Goal: Task Accomplishment & Management: Complete application form

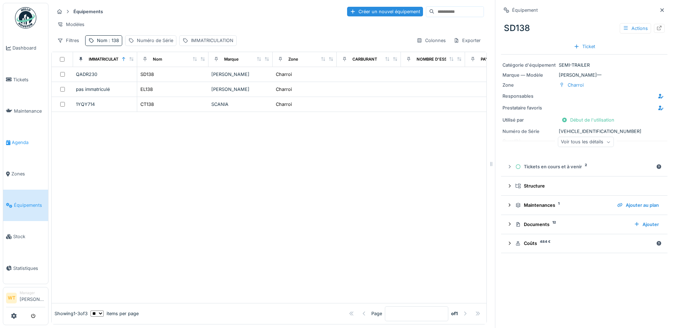
click at [24, 143] on span "Agenda" at bounding box center [28, 142] width 33 height 7
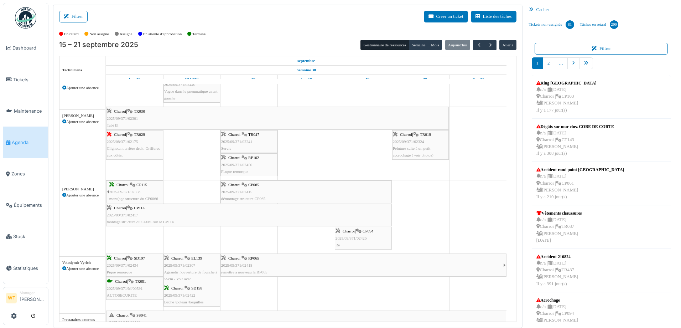
scroll to position [356, 0]
click at [195, 222] on div "Charroi | CP114 2025/09/371/02417 montage structure du CP065 sûr le CP114" at bounding box center [249, 215] width 284 height 21
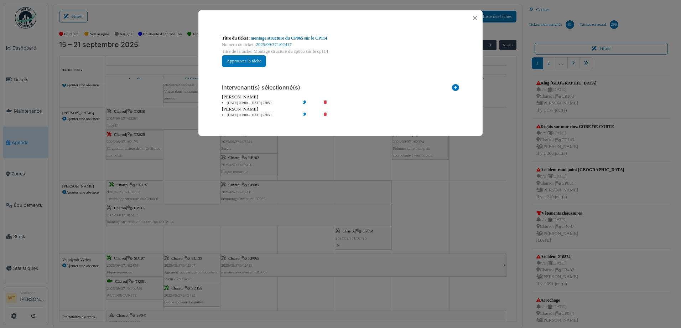
click at [311, 38] on link "montage structure du CP065 sûr le CP114" at bounding box center [289, 38] width 77 height 5
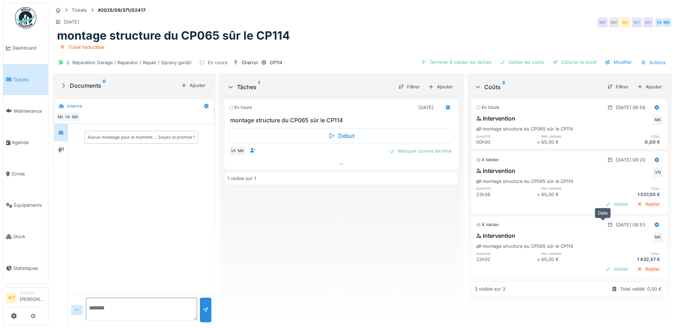
scroll to position [5, 0]
click at [636, 82] on div "Ajouter" at bounding box center [649, 87] width 30 height 10
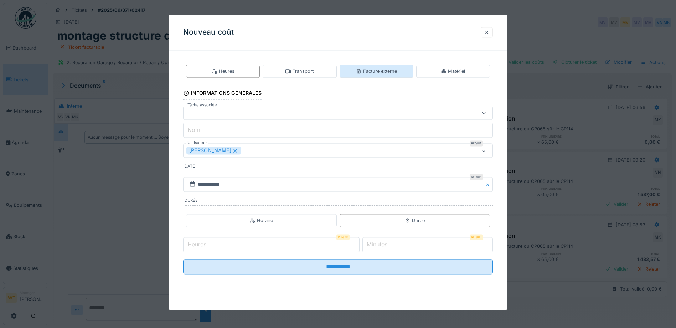
click at [374, 71] on div "Facture externe" at bounding box center [376, 71] width 41 height 7
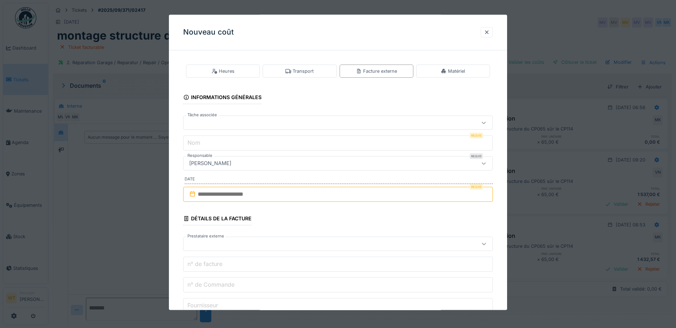
click at [302, 127] on div at bounding box center [319, 123] width 267 height 8
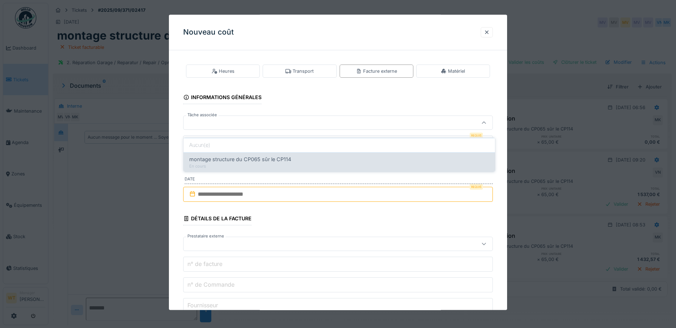
click at [296, 155] on div "montage structure du CP065 sûr le CP114" at bounding box center [339, 159] width 300 height 8
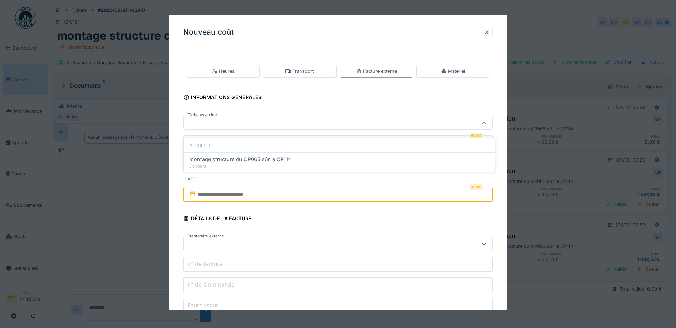
type input "******"
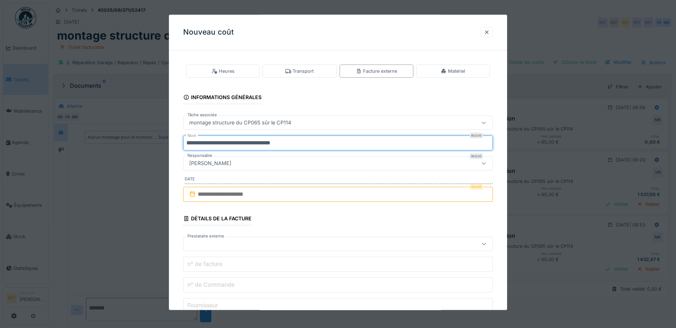
click at [309, 146] on input "**********" at bounding box center [338, 143] width 310 height 15
type input "*"
type input "*********"
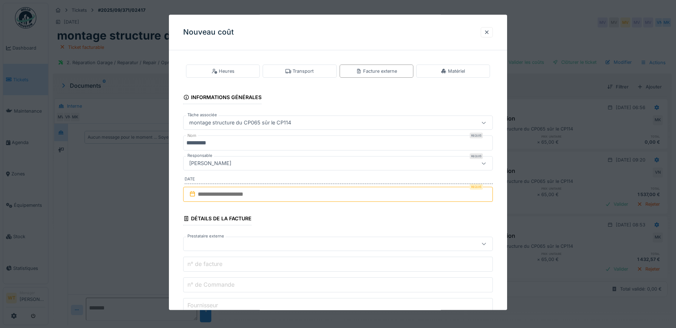
click at [280, 196] on input "text" at bounding box center [338, 194] width 310 height 15
click at [330, 266] on div "17" at bounding box center [328, 264] width 10 height 10
click at [243, 245] on div at bounding box center [319, 244] width 267 height 8
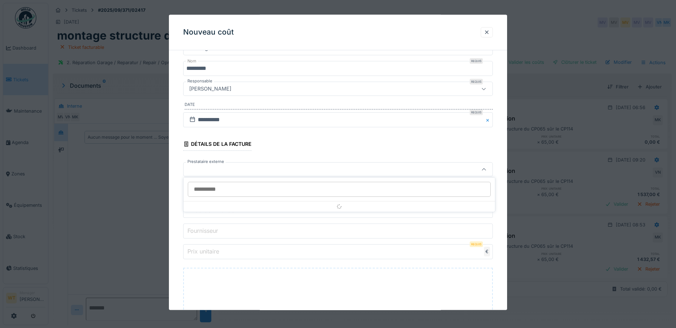
scroll to position [82, 0]
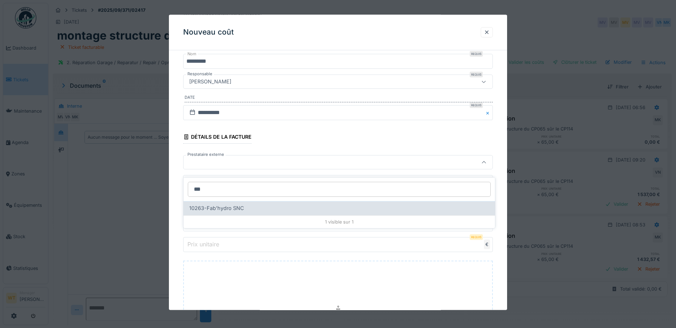
type input "***"
click at [237, 204] on span "10263-Fab'hydro SNC" at bounding box center [216, 208] width 55 height 8
type input "*****"
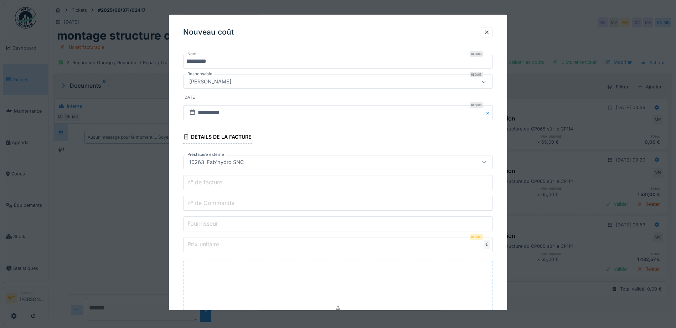
click at [243, 204] on input "n° de Commande" at bounding box center [338, 203] width 310 height 15
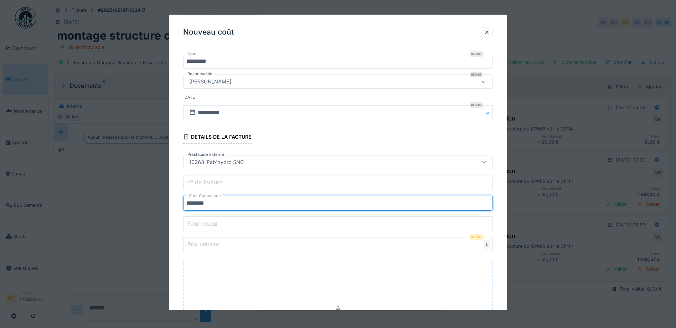
type input "********"
click at [297, 242] on input "Prix unitaire" at bounding box center [338, 244] width 310 height 15
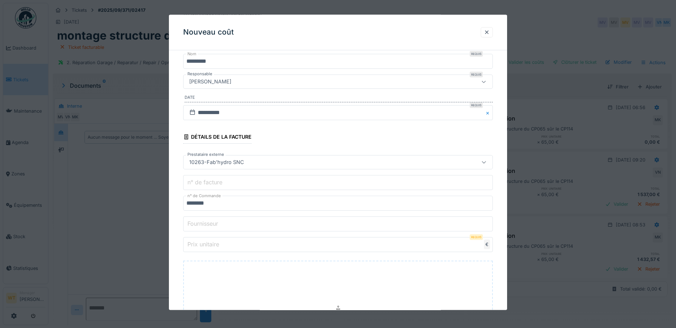
type input "*"
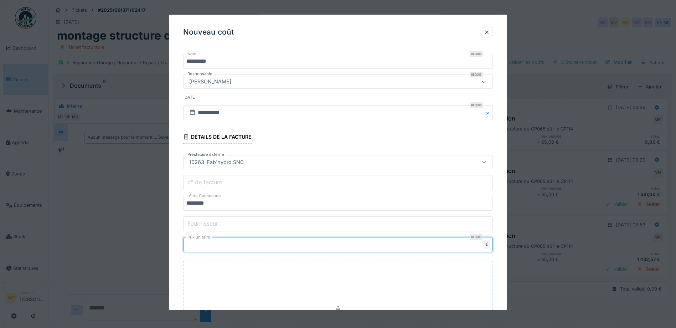
type input "****"
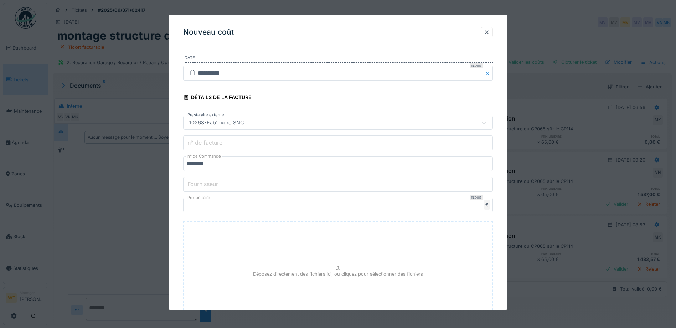
scroll to position [186, 0]
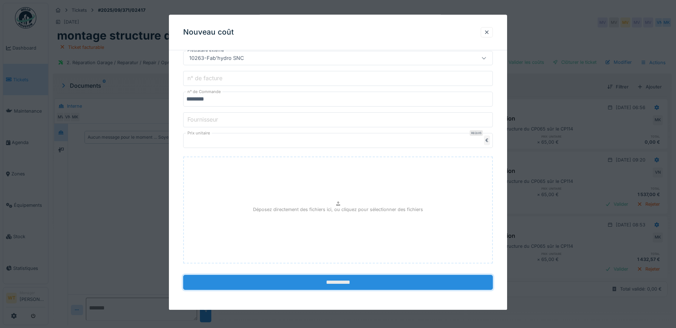
click at [282, 282] on input "**********" at bounding box center [338, 282] width 310 height 15
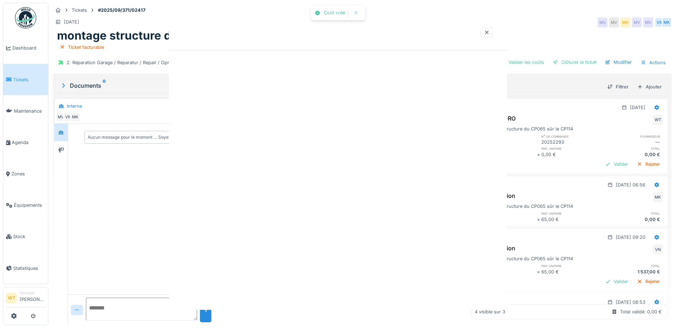
scroll to position [0, 0]
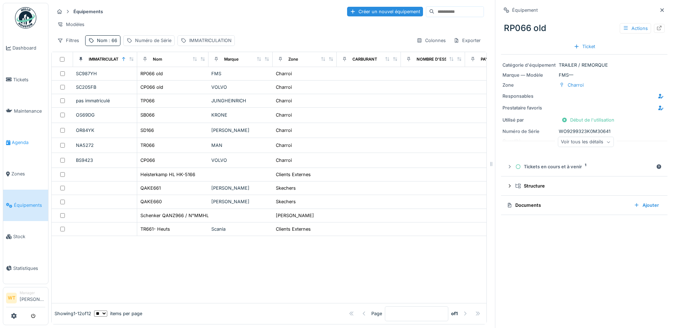
click at [15, 140] on span "Agenda" at bounding box center [28, 142] width 33 height 7
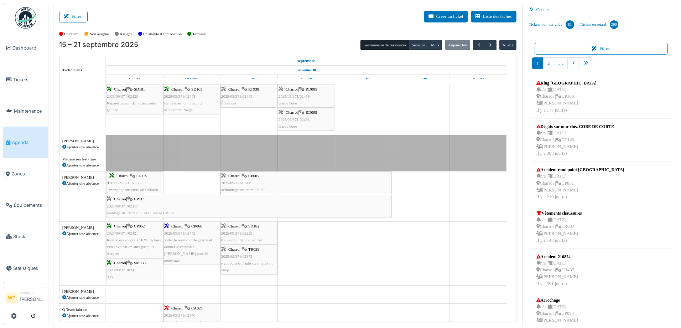
click at [127, 268] on span "2025/09/371/02411" at bounding box center [122, 270] width 31 height 4
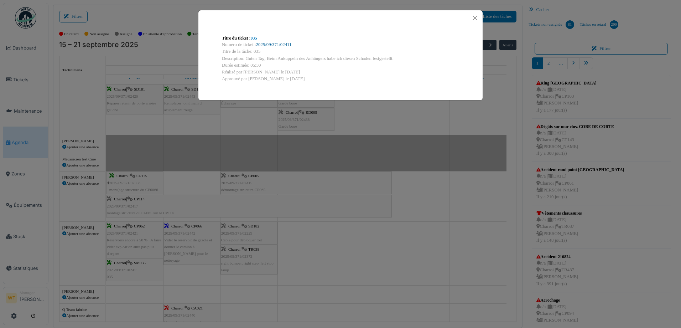
click at [273, 43] on link "2025/09/371/02411" at bounding box center [274, 44] width 36 height 5
click at [474, 16] on button "Close" at bounding box center [475, 18] width 10 height 10
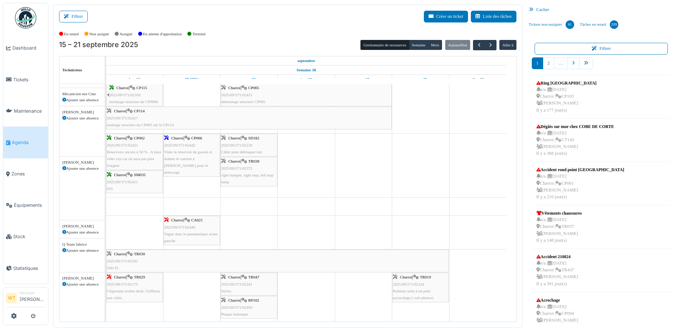
scroll to position [214, 0]
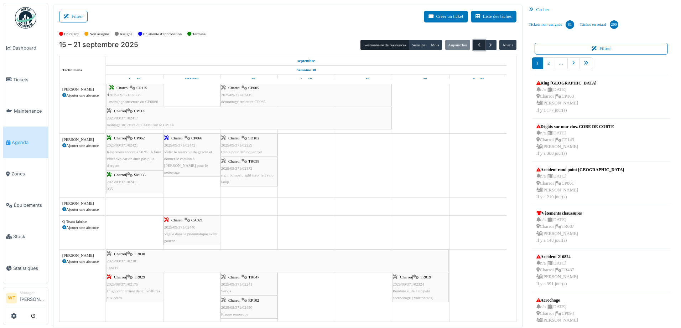
click at [478, 46] on span "button" at bounding box center [479, 45] width 6 height 6
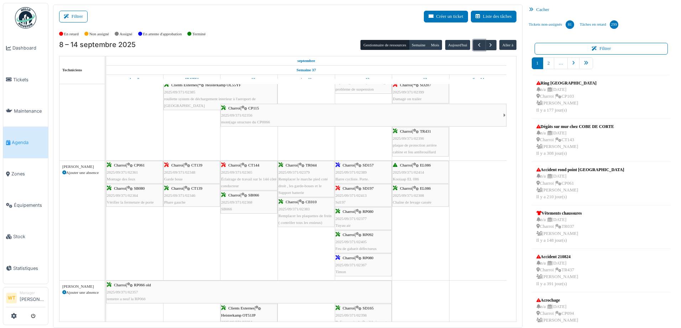
scroll to position [348, 0]
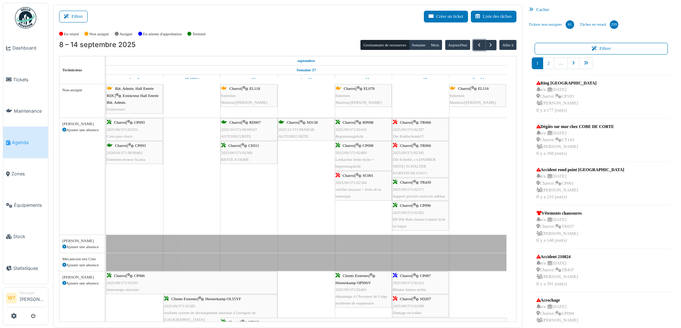
click at [297, 140] on link "Charroi | SD138 2025/11/371/M/00548 AUTOSECURITE" at bounding box center [306, 129] width 57 height 23
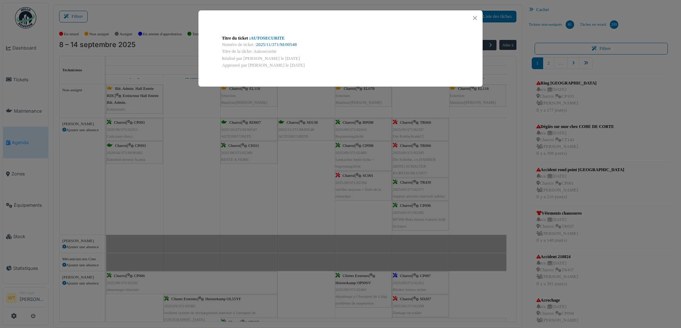
click at [288, 45] on link "2025/11/371/M/00548" at bounding box center [276, 44] width 41 height 5
click at [476, 17] on button "Close" at bounding box center [475, 18] width 10 height 10
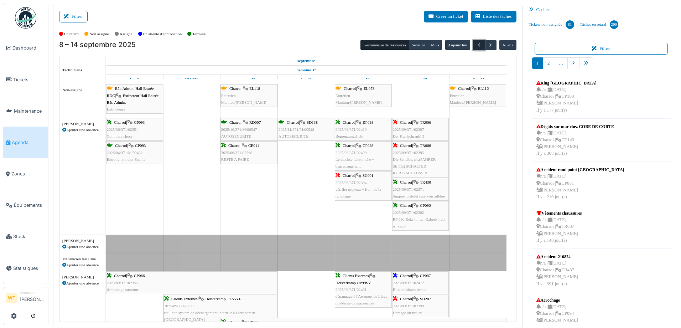
click at [476, 48] on span "button" at bounding box center [479, 45] width 6 height 6
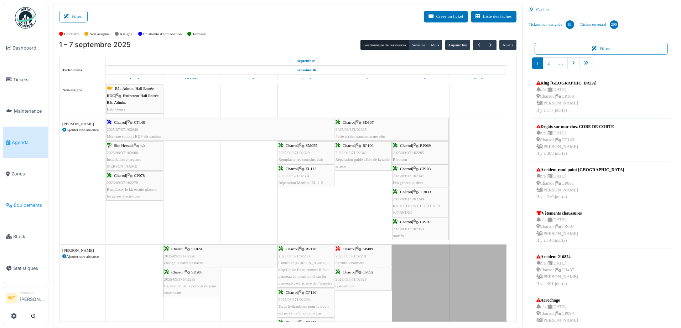
click at [21, 205] on link "Équipements" at bounding box center [25, 205] width 45 height 31
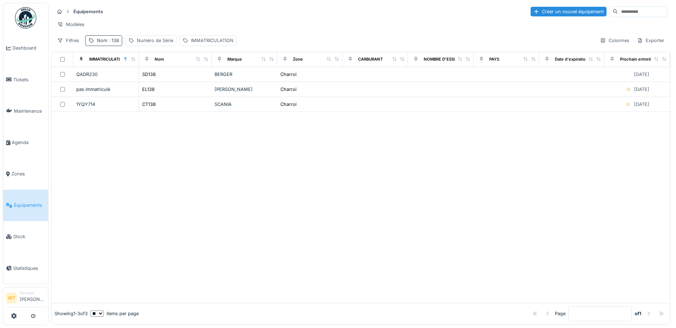
click at [106, 44] on div "Nom : 138" at bounding box center [108, 40] width 22 height 7
click at [154, 79] on icon at bounding box center [151, 80] width 6 height 5
click at [136, 82] on input "Nom" at bounding box center [123, 80] width 71 height 15
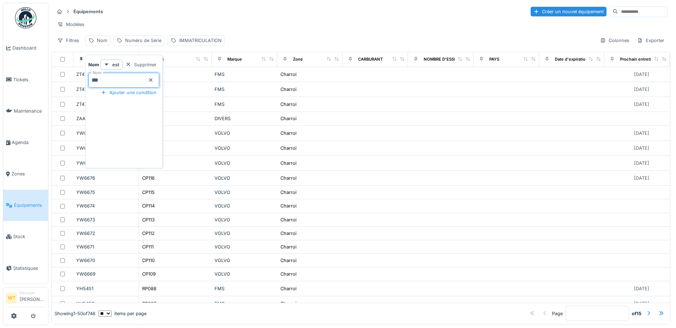
type input "***"
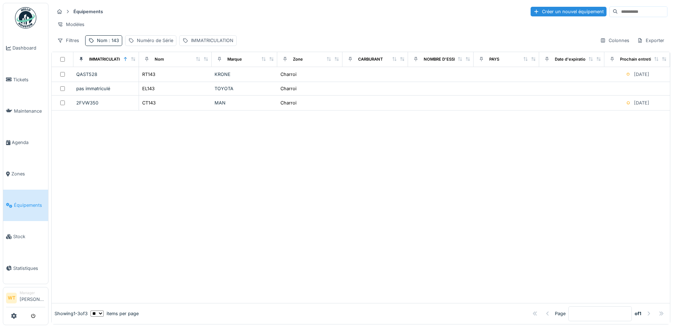
click at [237, 134] on div at bounding box center [361, 206] width 618 height 192
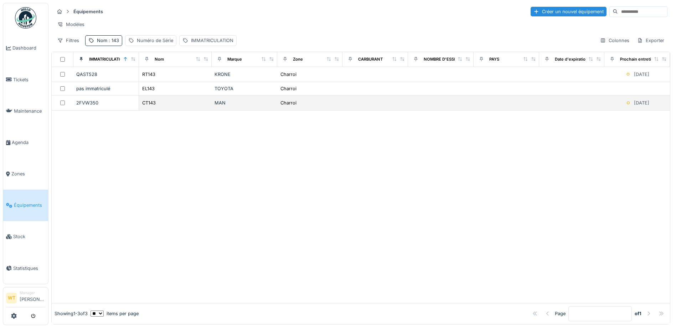
click at [160, 105] on div "CT143" at bounding box center [175, 102] width 67 height 7
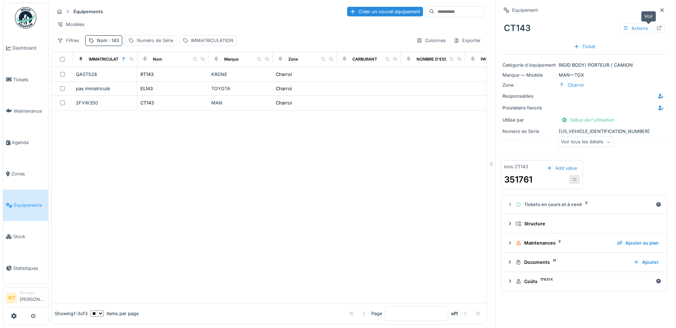
click at [654, 28] on div at bounding box center [659, 28] width 11 height 9
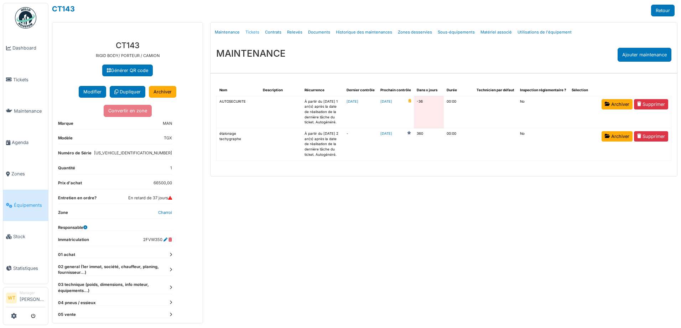
drag, startPoint x: 0, startPoint y: 0, endPoint x: 255, endPoint y: 33, distance: 256.9
click at [255, 33] on link "Tickets" at bounding box center [253, 32] width 20 height 17
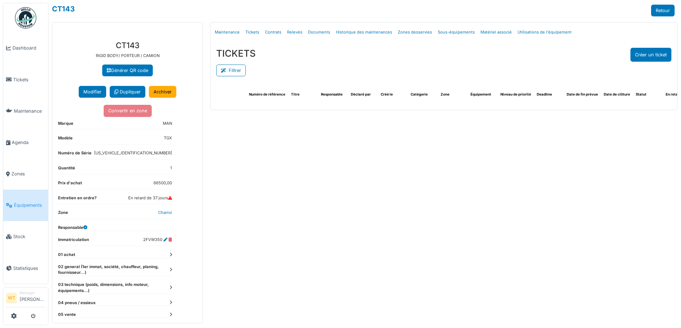
select select "***"
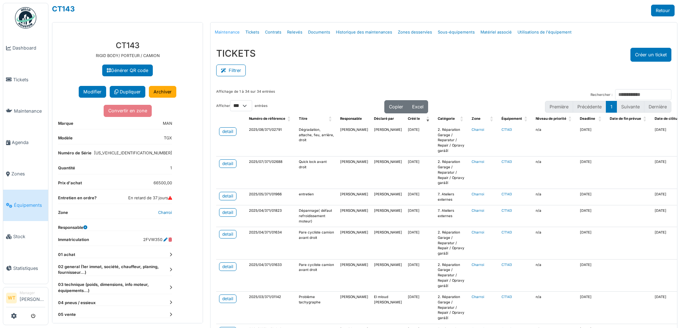
click at [231, 33] on link "Maintenance" at bounding box center [227, 32] width 31 height 17
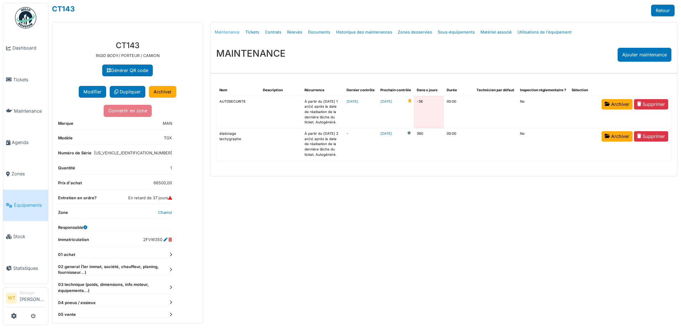
click at [231, 33] on link "Maintenance" at bounding box center [227, 32] width 31 height 17
click at [392, 103] on link "[DATE]" at bounding box center [387, 101] width 12 height 5
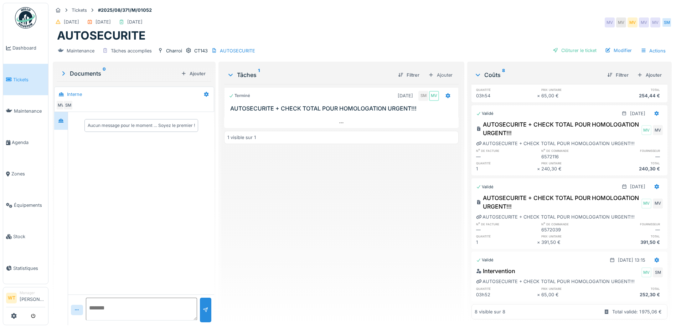
scroll to position [5, 0]
